Goal: Task Accomplishment & Management: Complete application form

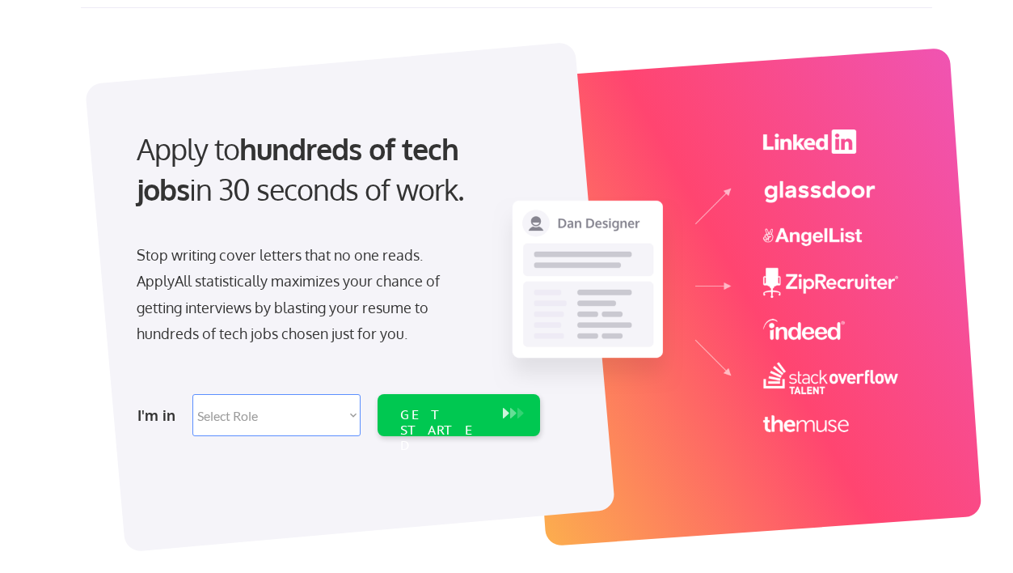
scroll to position [90, 0]
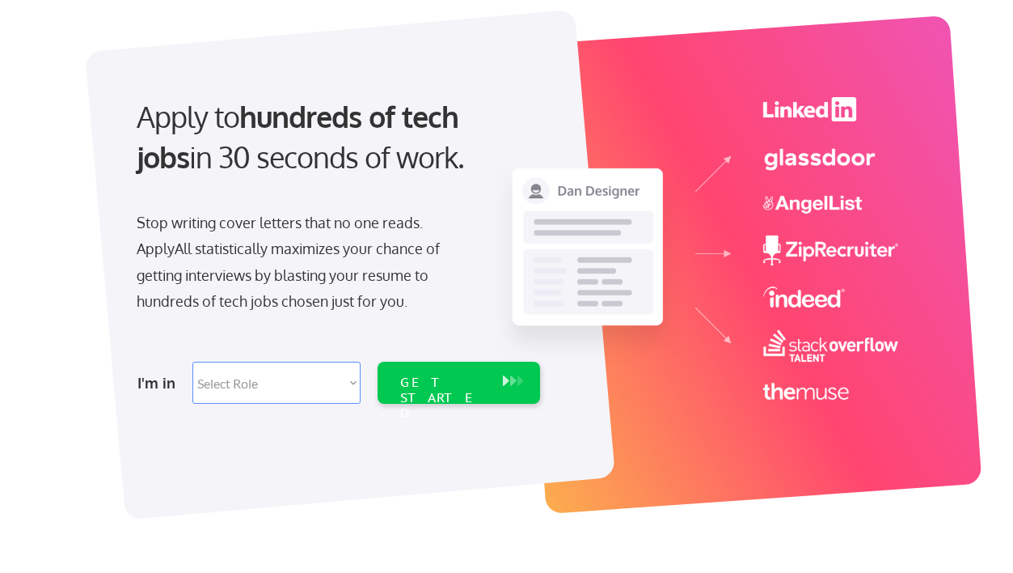
click at [224, 386] on select "Select Role Software Engineering Product Management Customer Success Sales UI/U…" at bounding box center [276, 383] width 168 height 42
select select ""design""
click at [505, 389] on button at bounding box center [506, 381] width 16 height 18
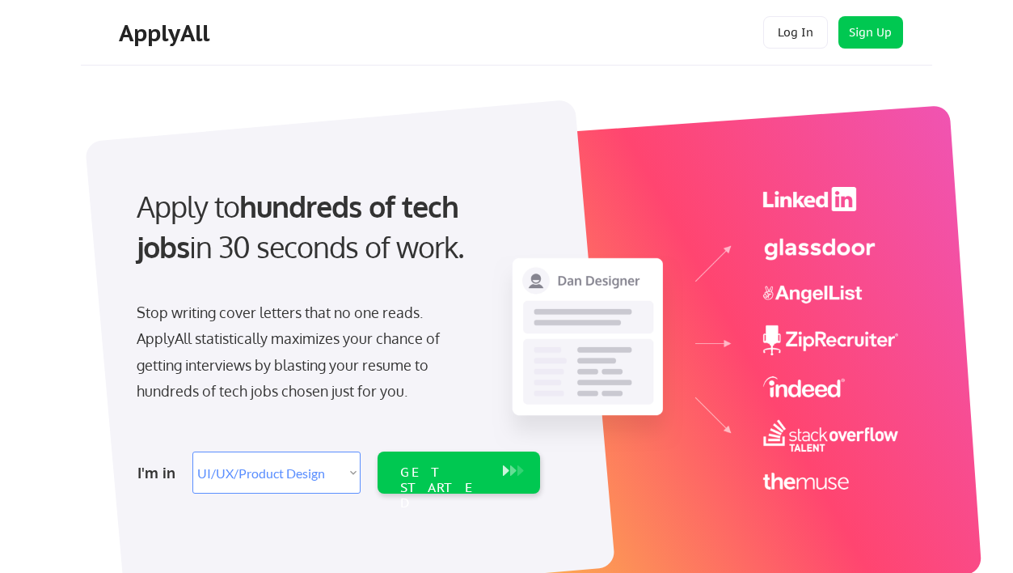
select select ""design""
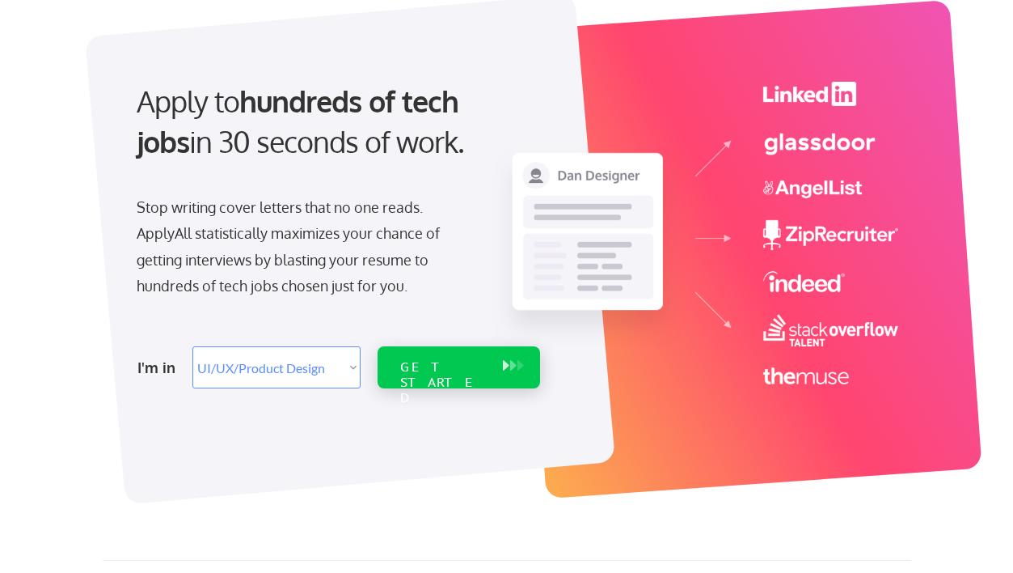
scroll to position [106, 0]
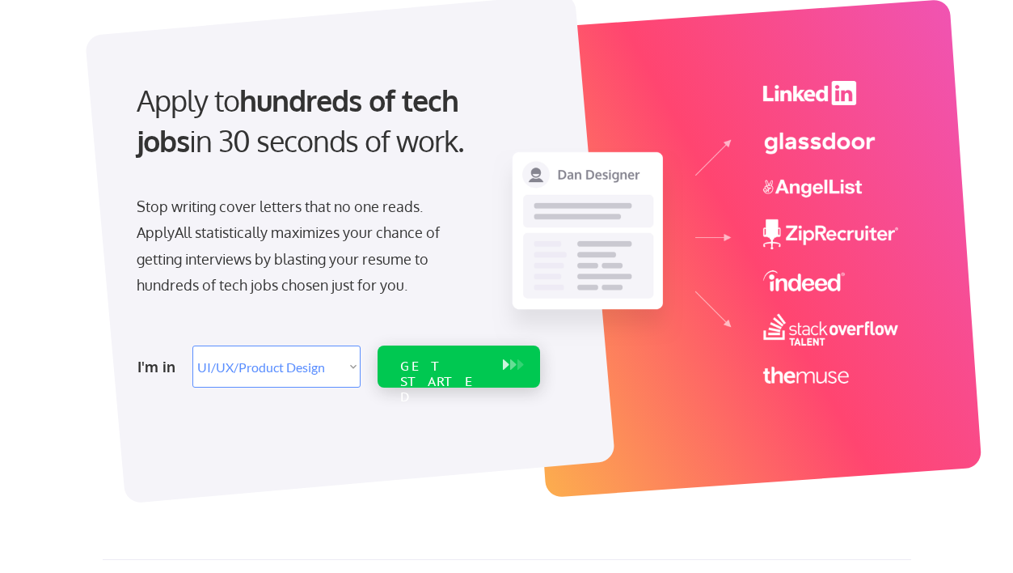
click at [455, 383] on div "GET STARTED" at bounding box center [443, 366] width 103 height 42
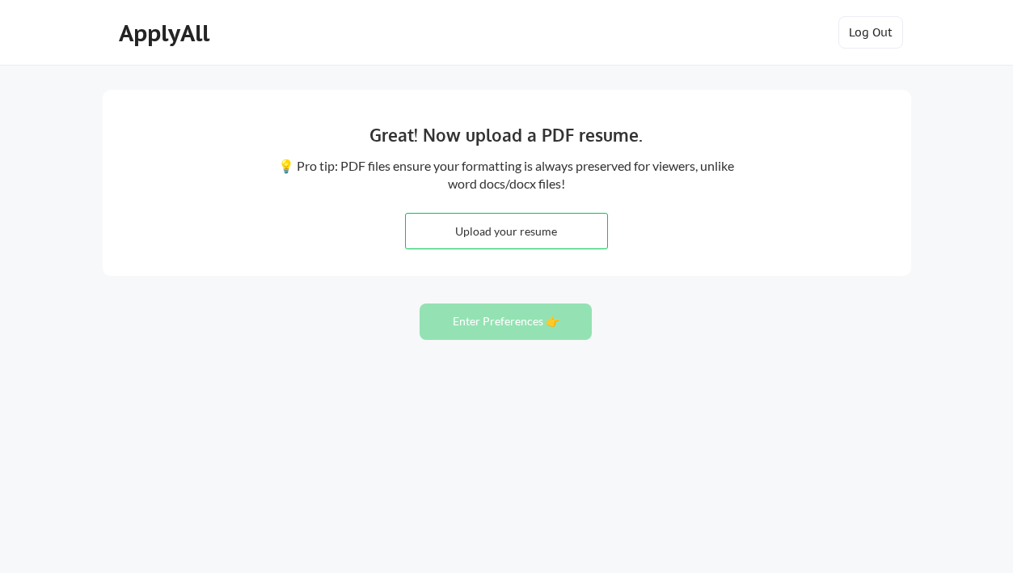
click at [530, 235] on input "file" at bounding box center [506, 231] width 201 height 35
type input "C:\fakepath\Ritthikha_Ragavan.pdf"
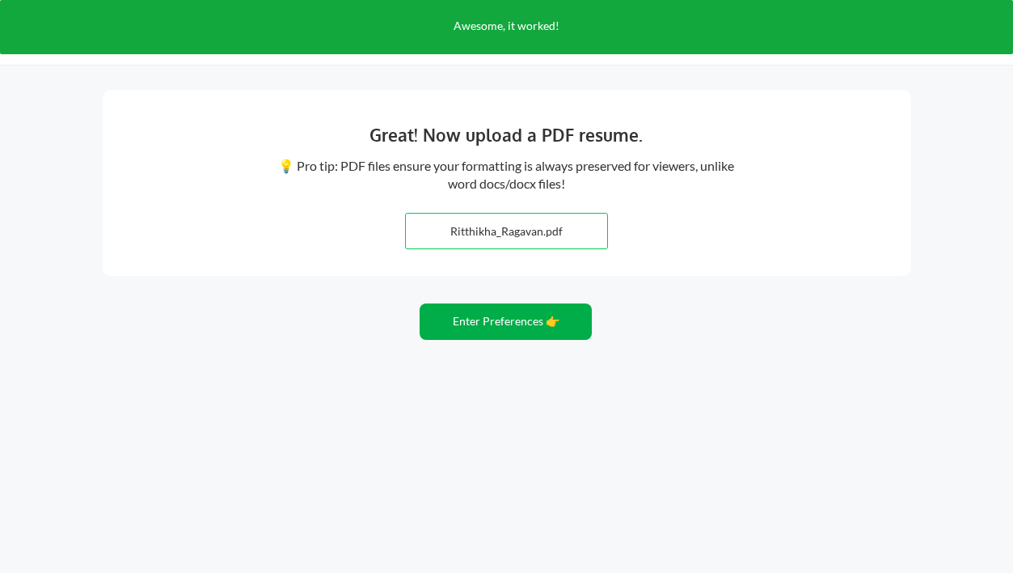
click at [533, 319] on button "Enter Preferences 👉" at bounding box center [506, 321] width 172 height 36
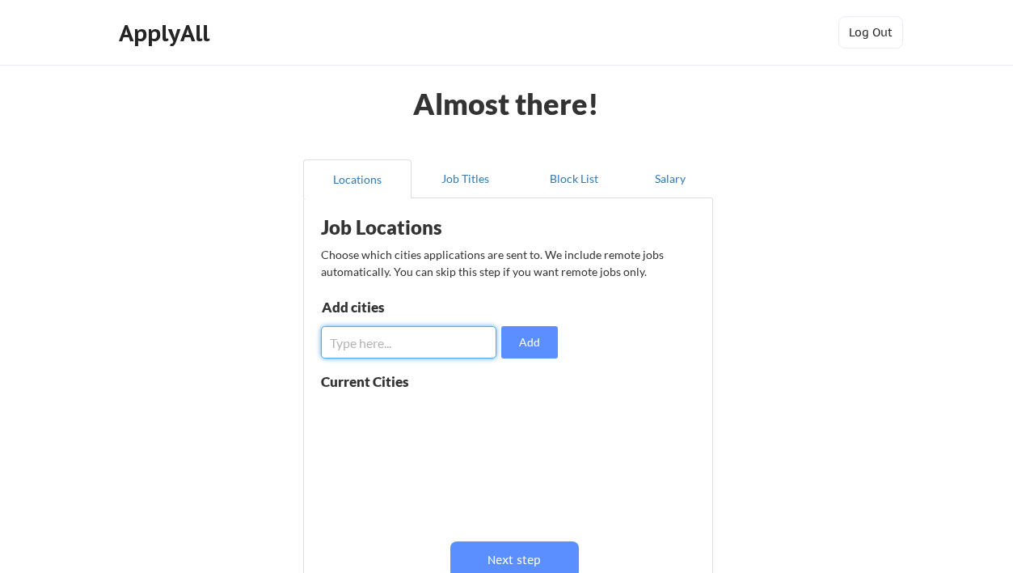
click at [459, 347] on input "input" at bounding box center [409, 342] width 176 height 32
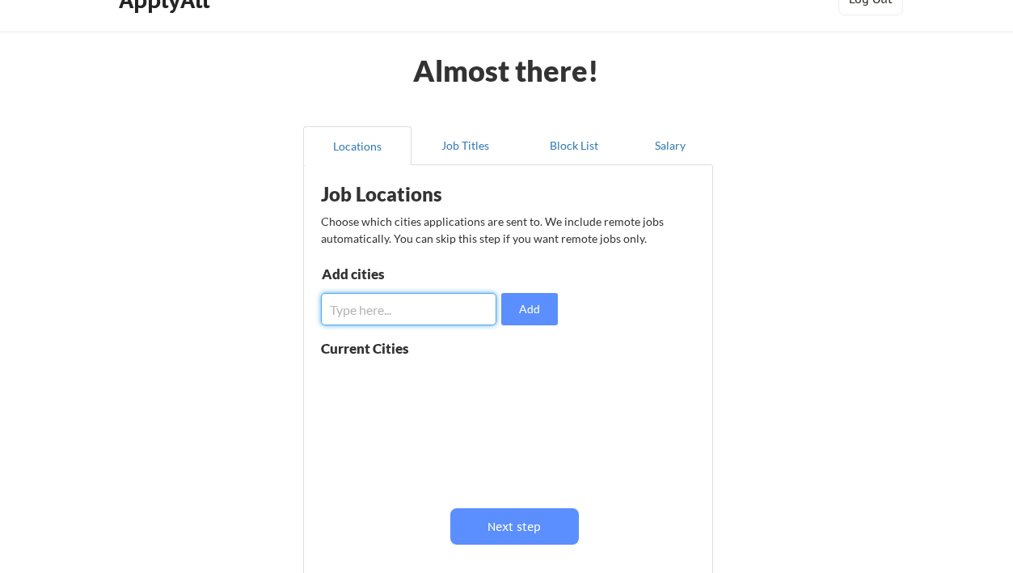
scroll to position [79, 0]
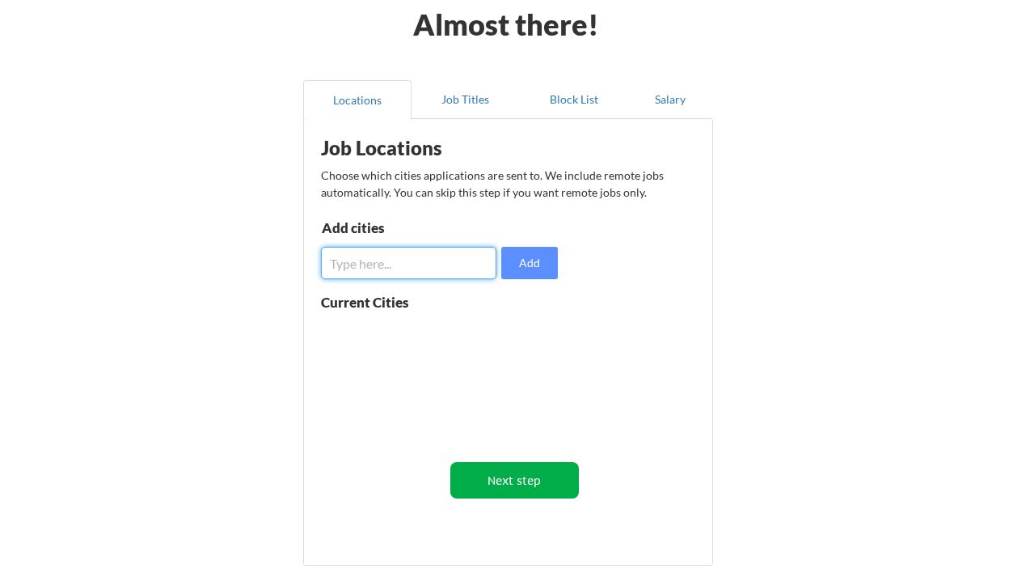
click at [532, 488] on button "Next step" at bounding box center [514, 480] width 129 height 36
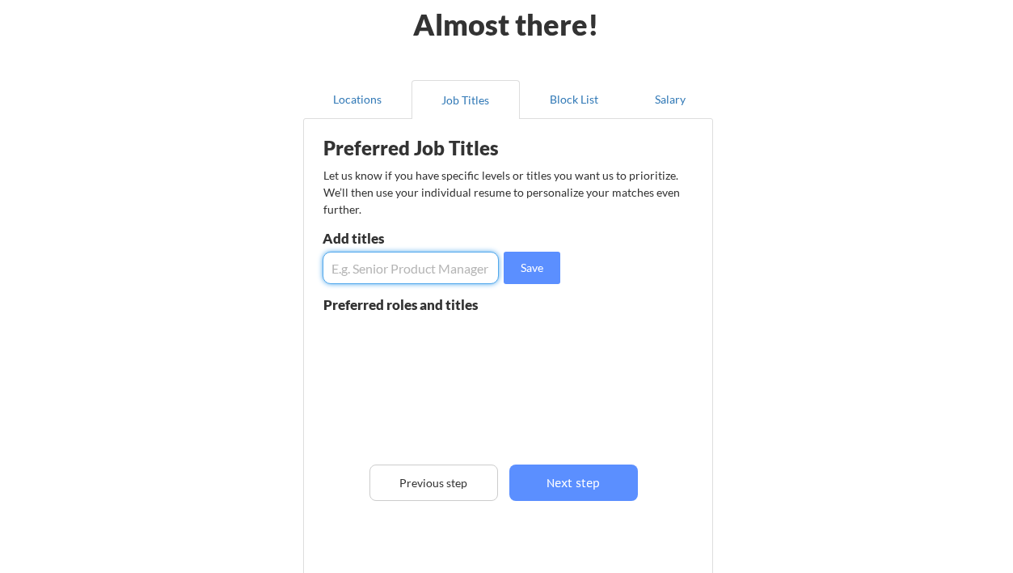
click at [437, 267] on input "input" at bounding box center [411, 268] width 176 height 32
type input "UX Researcher"
click at [520, 274] on button "Save" at bounding box center [532, 268] width 57 height 32
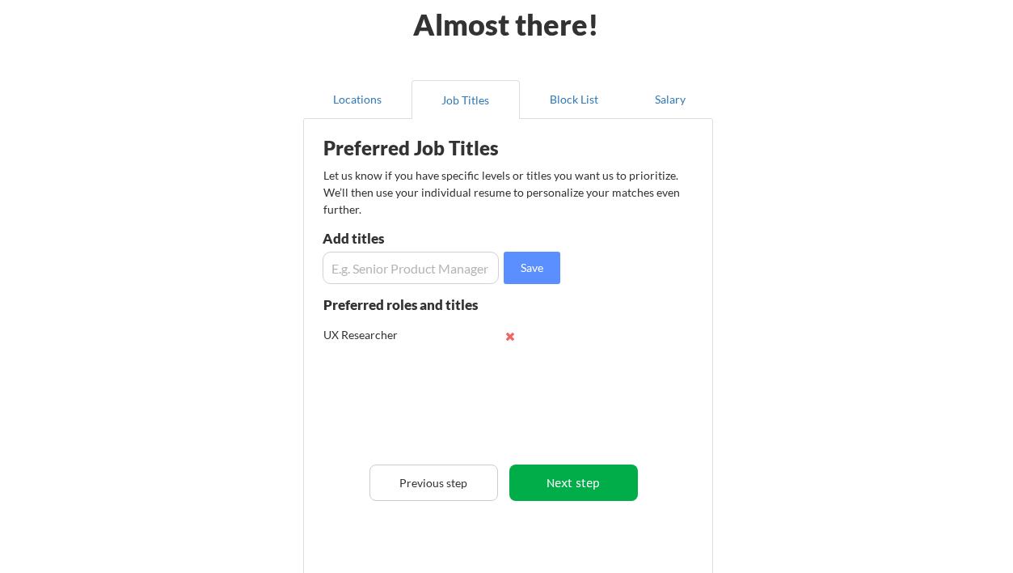
click at [569, 492] on button "Next step" at bounding box center [574, 482] width 129 height 36
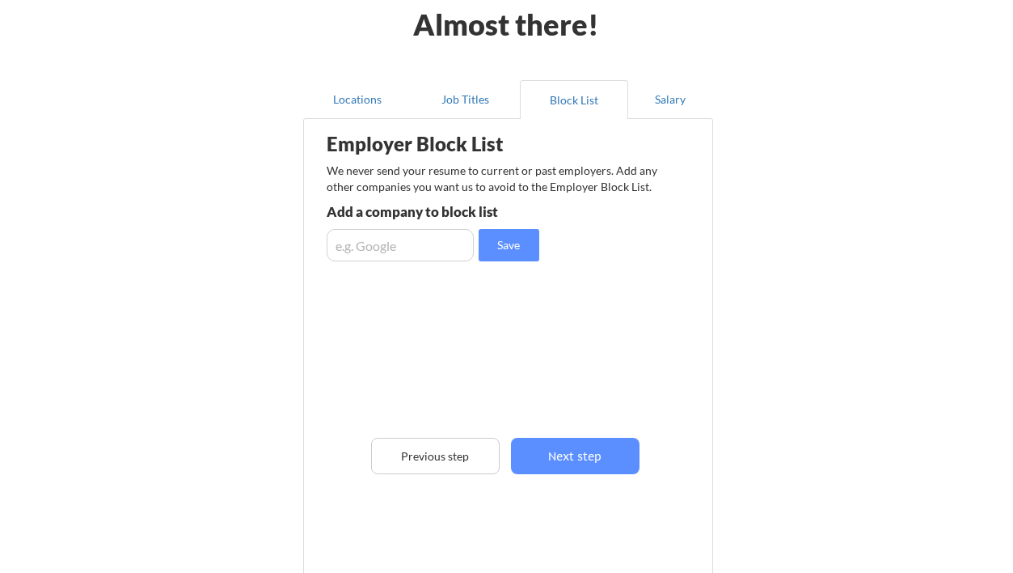
click at [421, 239] on input "input" at bounding box center [400, 245] width 147 height 32
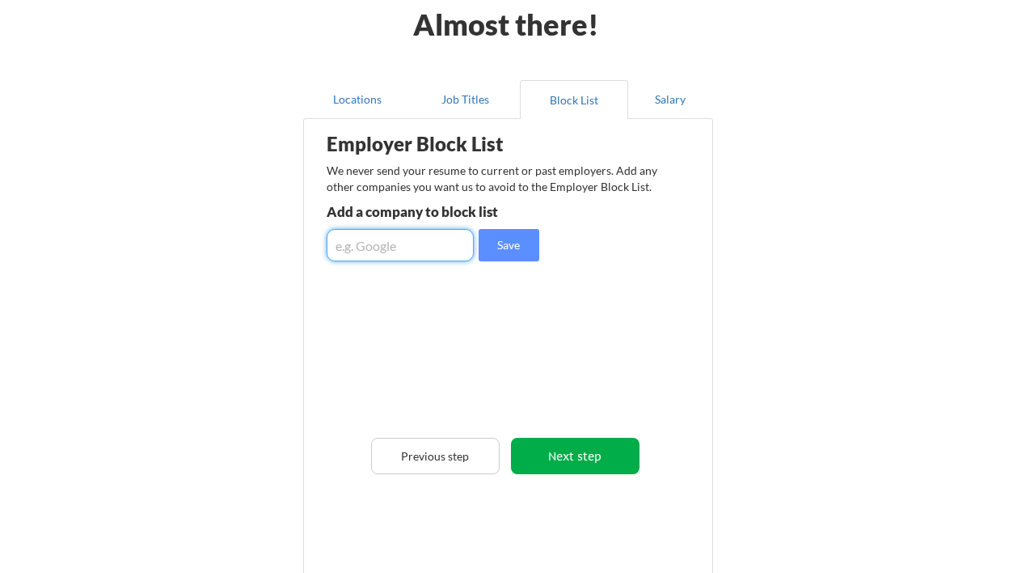
click at [595, 460] on button "Next step" at bounding box center [575, 456] width 129 height 36
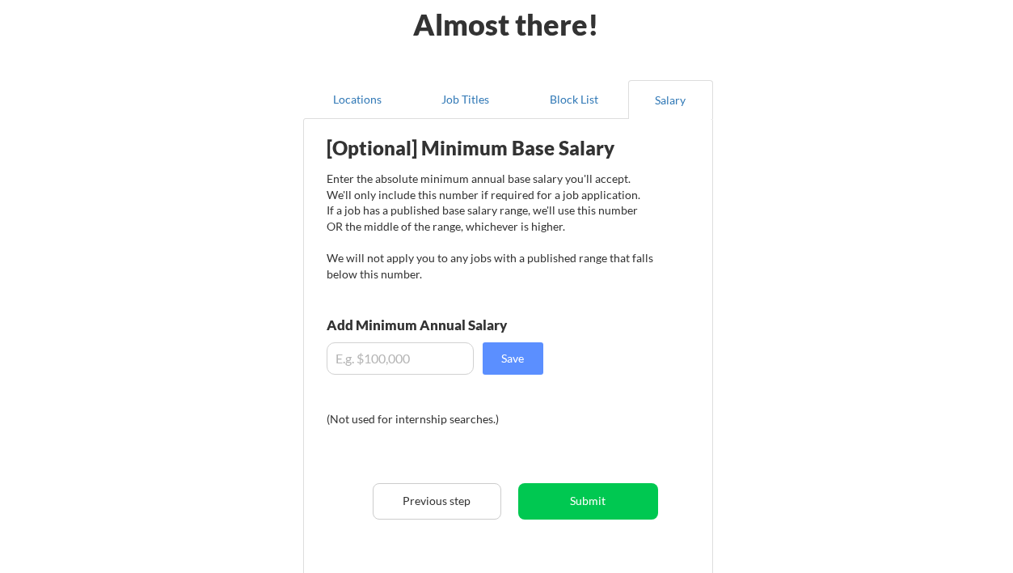
click at [436, 371] on input "input" at bounding box center [400, 358] width 147 height 32
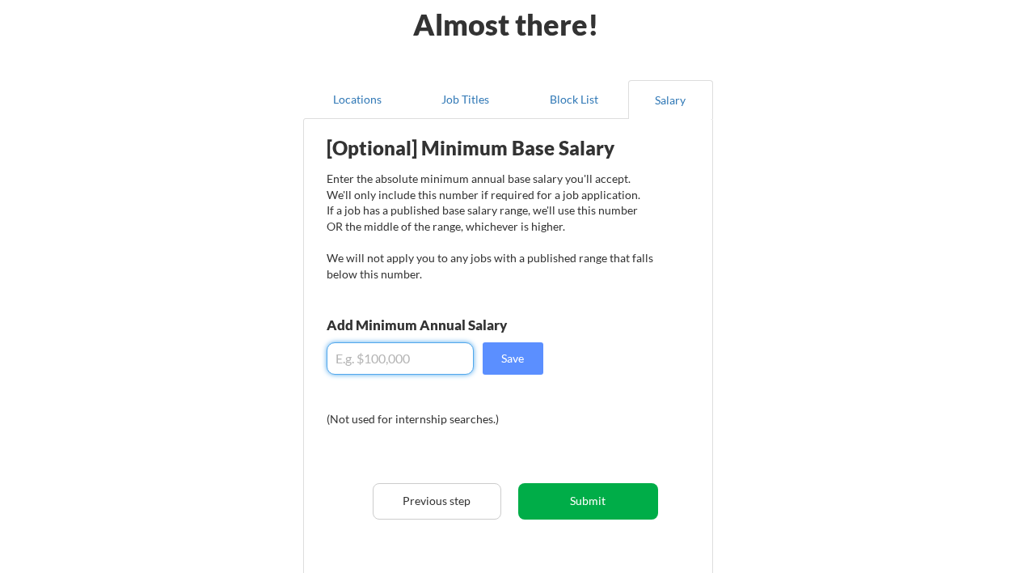
click at [564, 500] on button "Submit" at bounding box center [588, 501] width 140 height 36
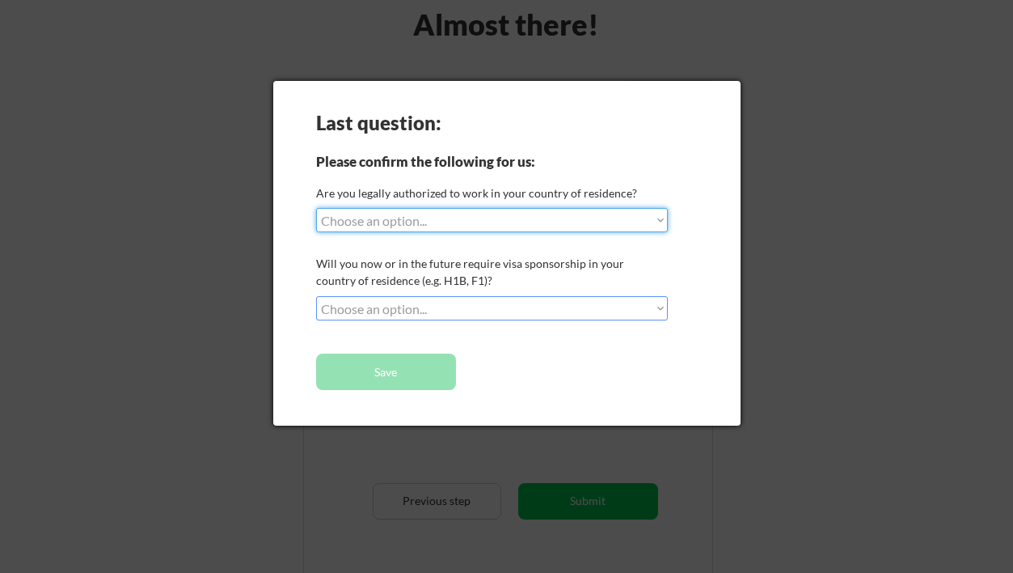
click at [425, 224] on select "Choose an option... Yes, I am a US Citizen Yes, I am a Canadian Citizen Yes, I …" at bounding box center [492, 220] width 352 height 24
select select ""yes__i_am_a_us_green_card_holder""
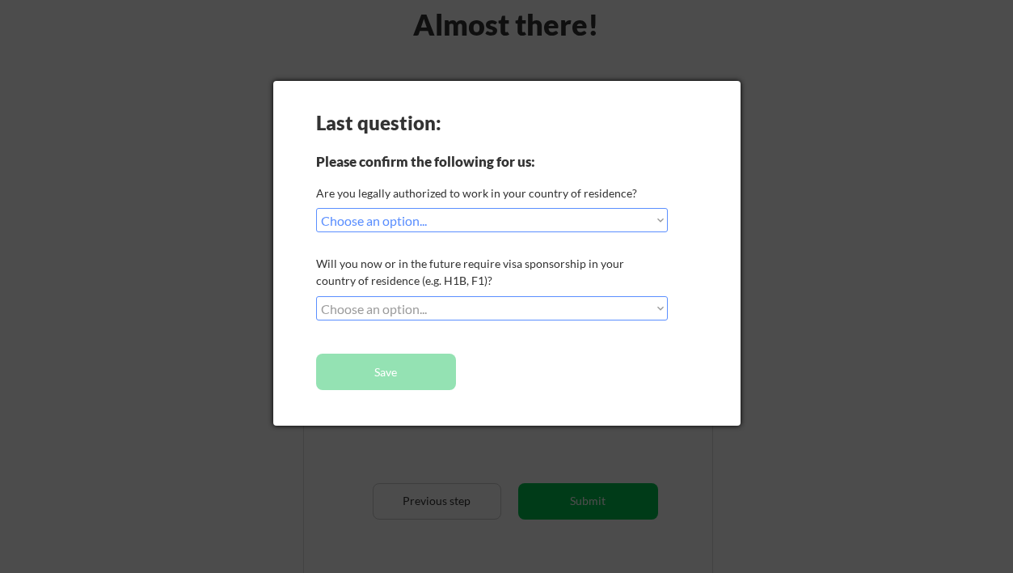
click at [400, 298] on select "Choose an option... No, I will not need sponsorship Yes, I will need sponsorship" at bounding box center [492, 308] width 352 height 24
select select ""no__i_will_not_need_sponsorship""
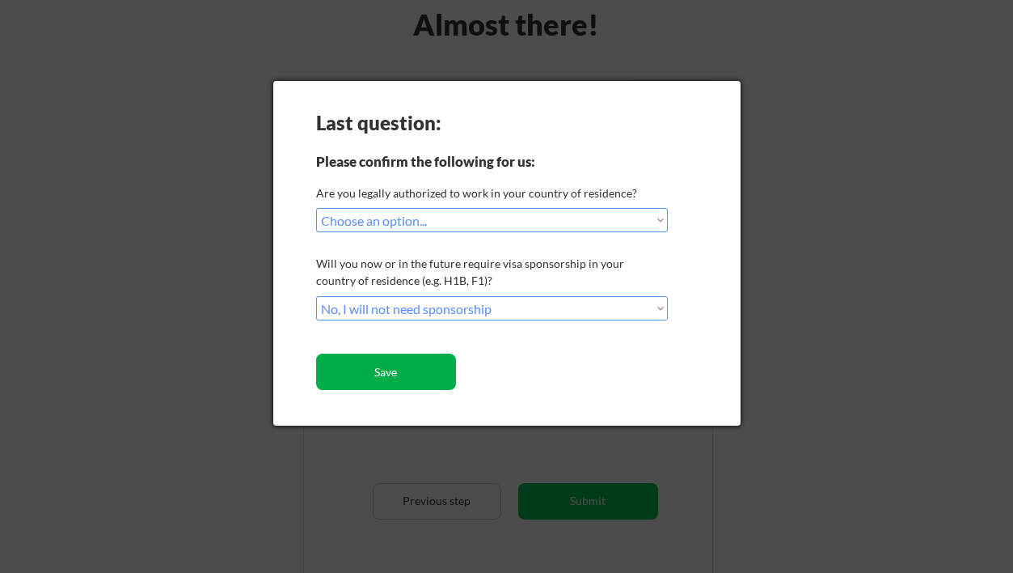
click at [438, 380] on button "Save" at bounding box center [386, 371] width 140 height 36
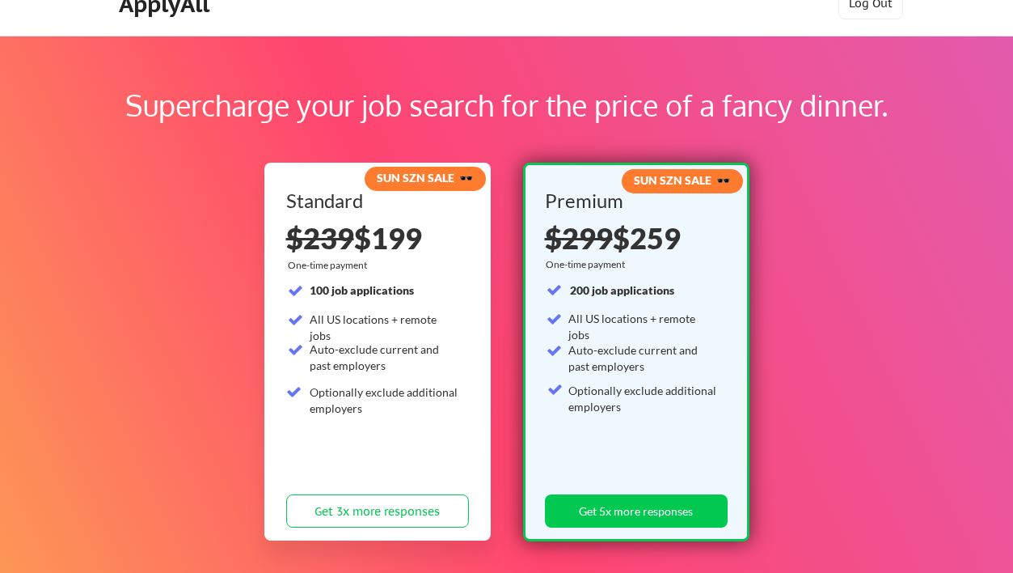
scroll to position [26, 0]
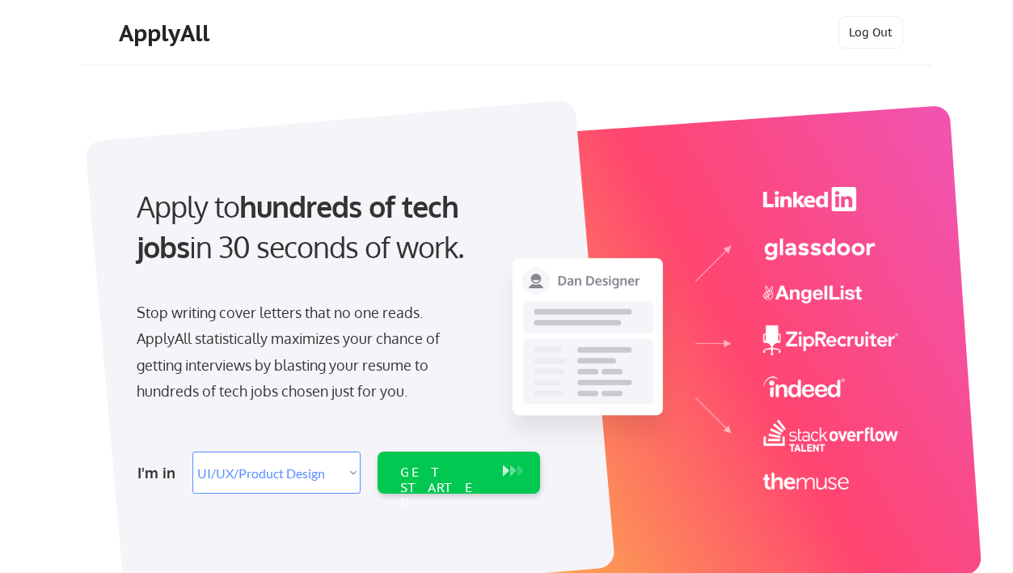
select select ""design""
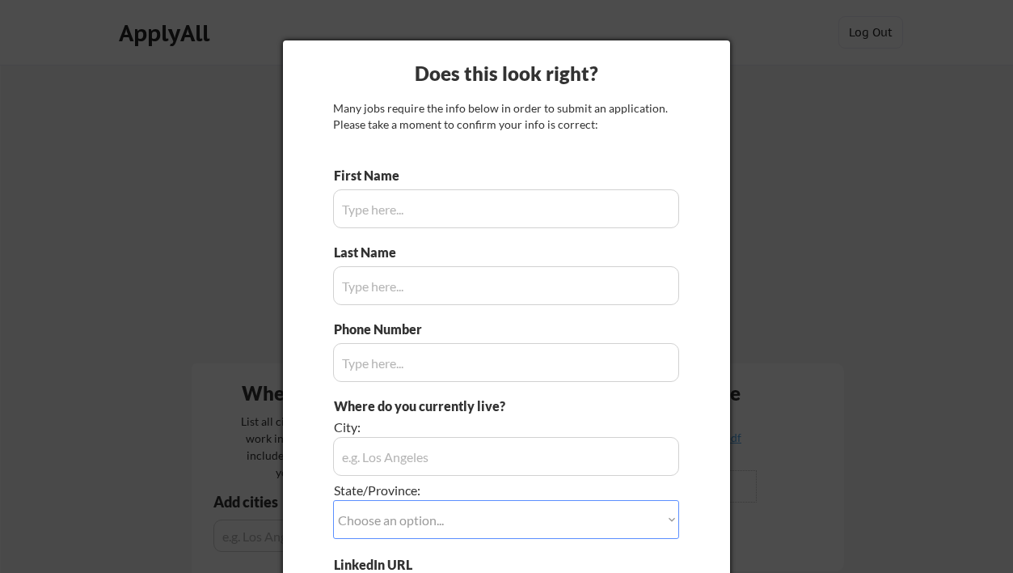
click at [718, 58] on div "Does this look right? Many jobs require the info below in order to submit an ap…" at bounding box center [506, 381] width 447 height 683
click at [773, 123] on div at bounding box center [506, 286] width 1013 height 573
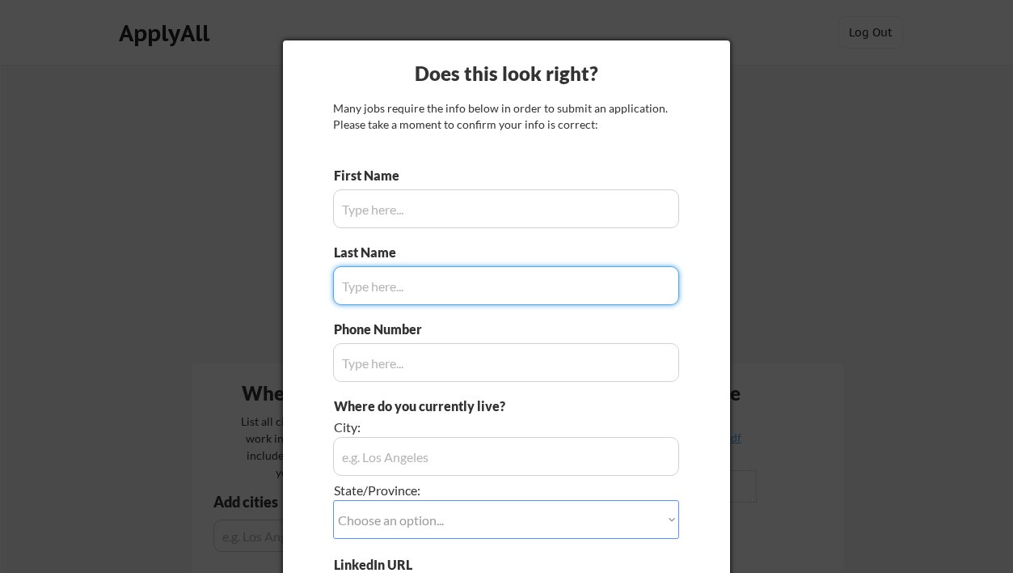
click at [226, 250] on div at bounding box center [506, 286] width 1013 height 573
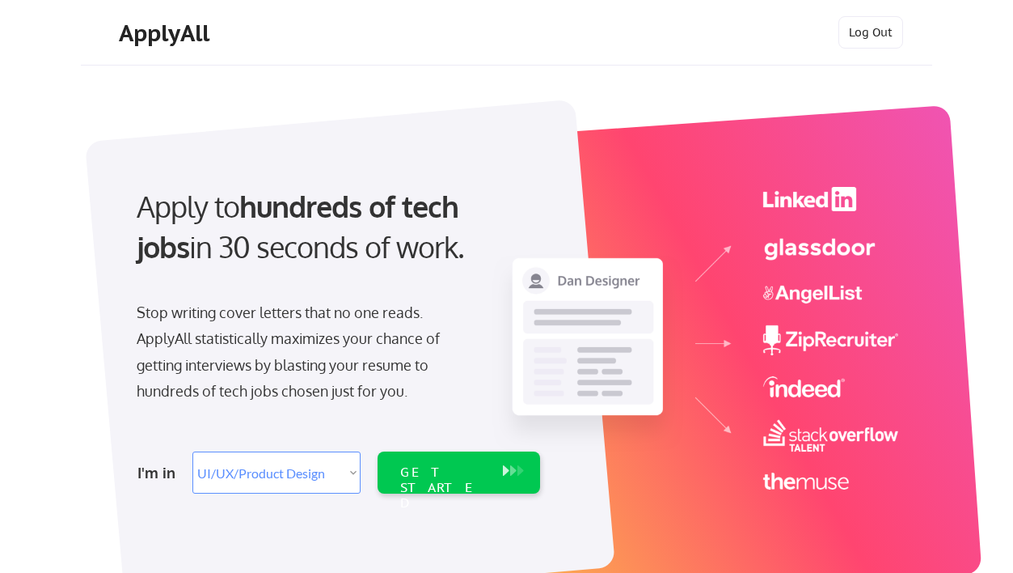
select select ""design""
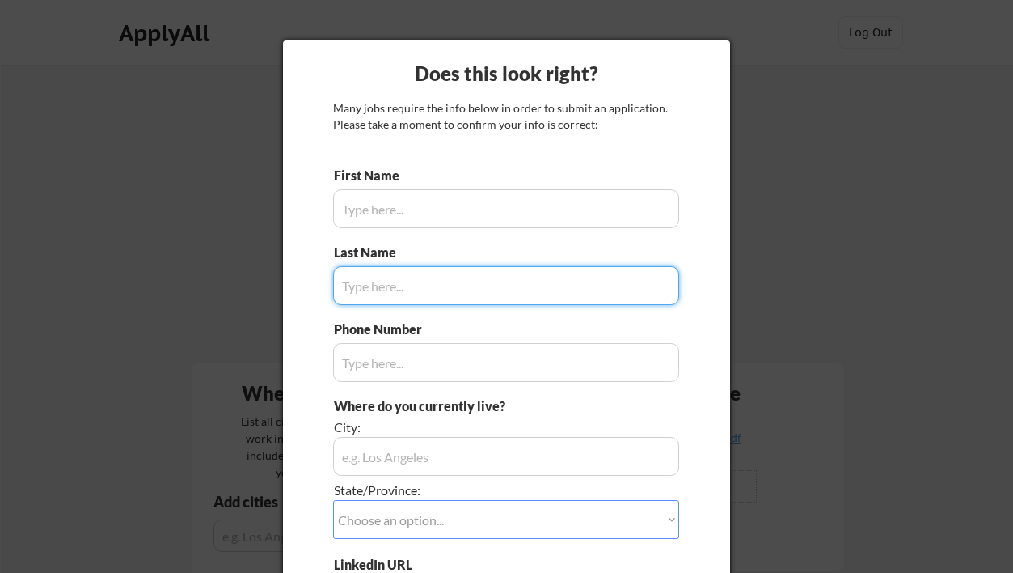
scroll to position [18, 0]
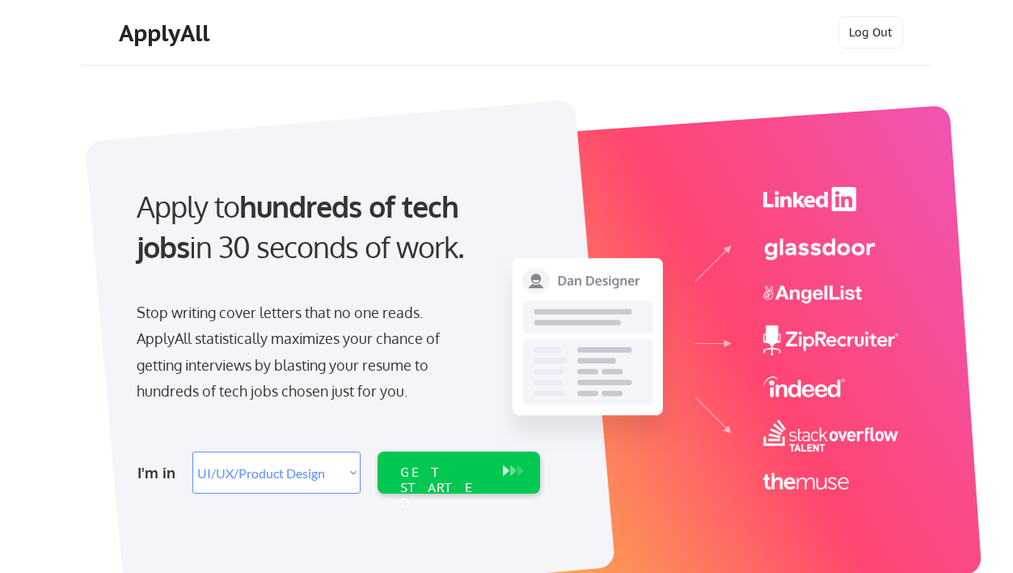
select select ""design""
